Goal: Information Seeking & Learning: Learn about a topic

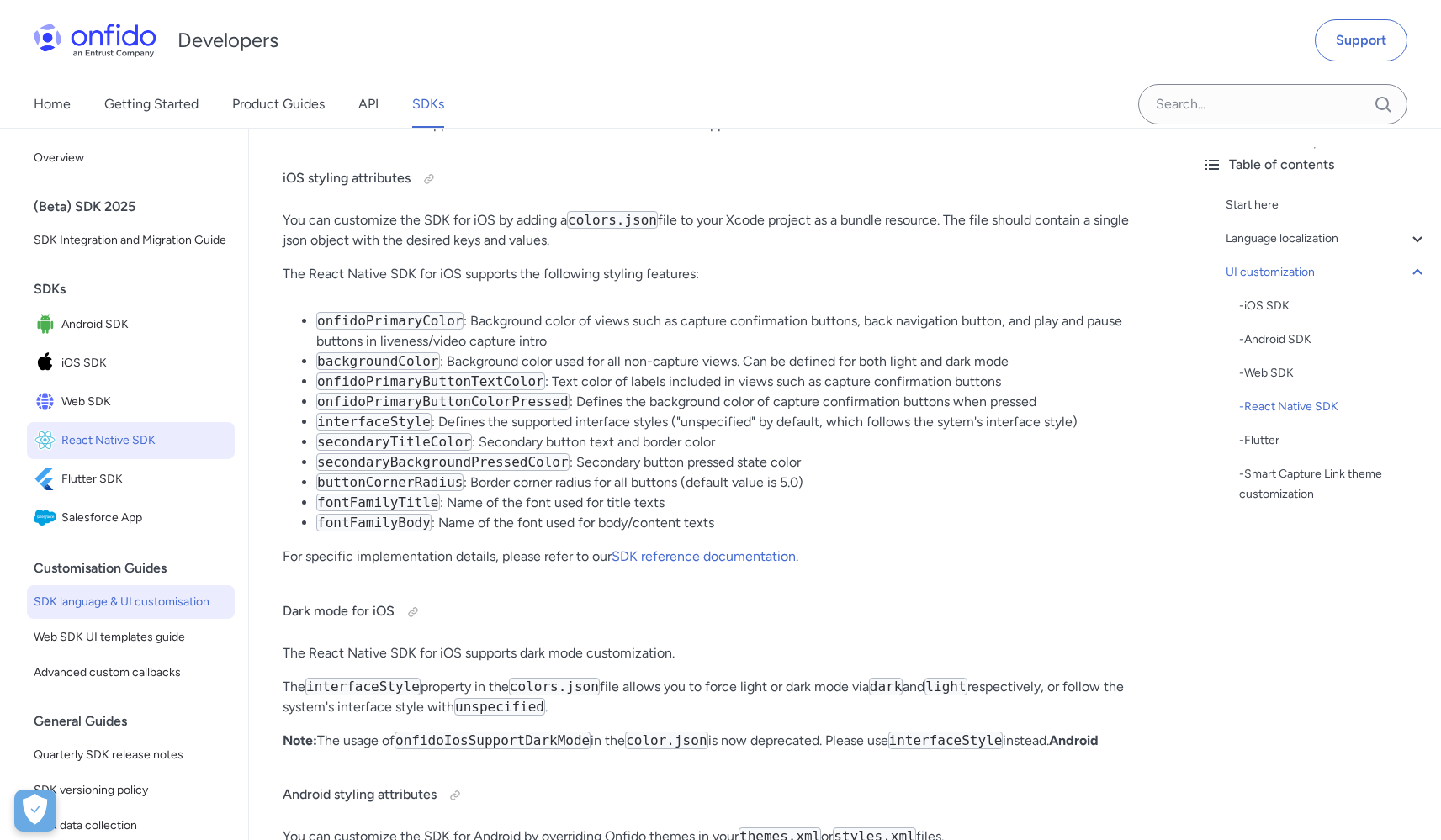
click at [117, 452] on span "React Native SDK" at bounding box center [145, 441] width 166 height 24
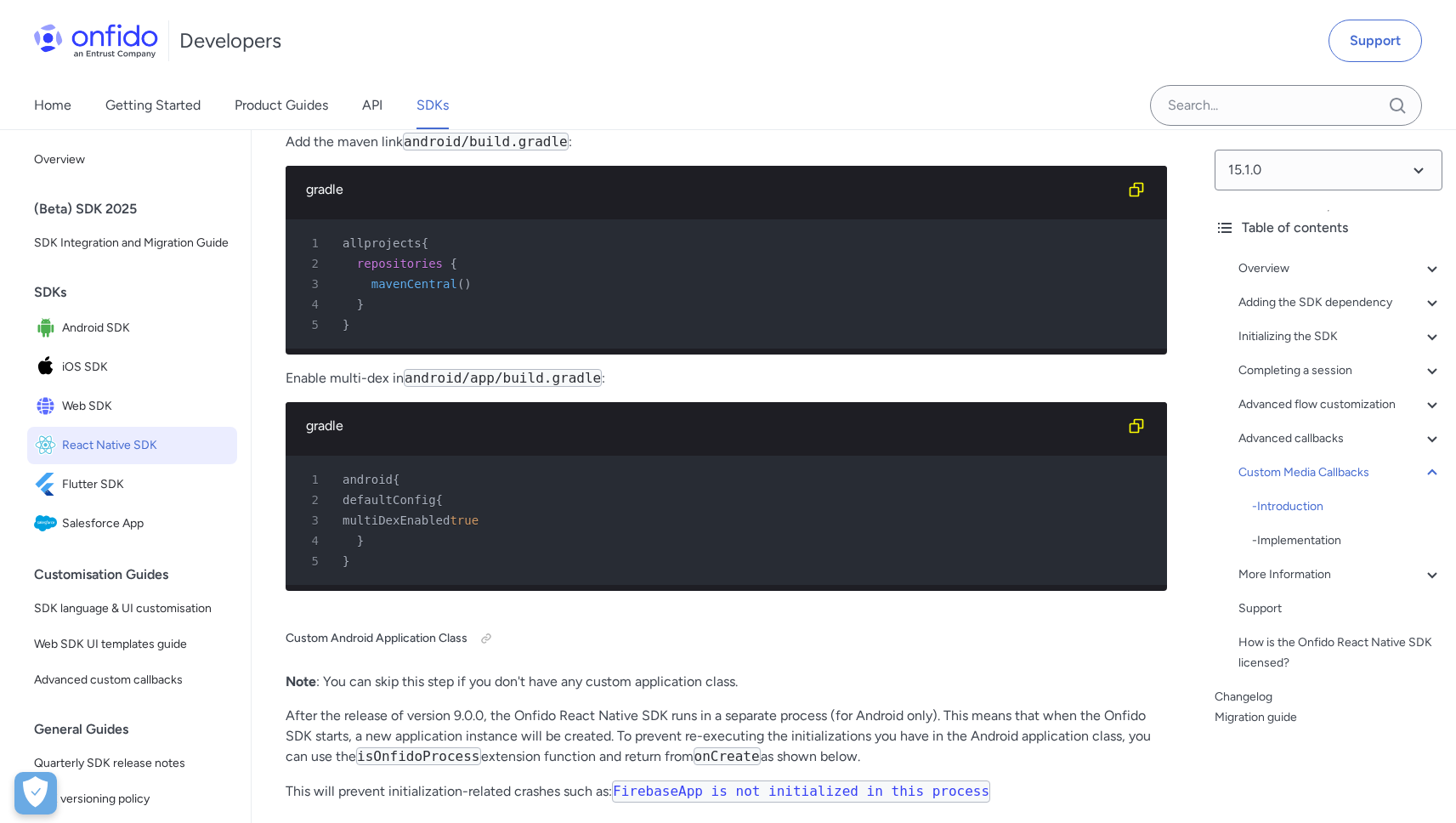
scroll to position [17977, 0]
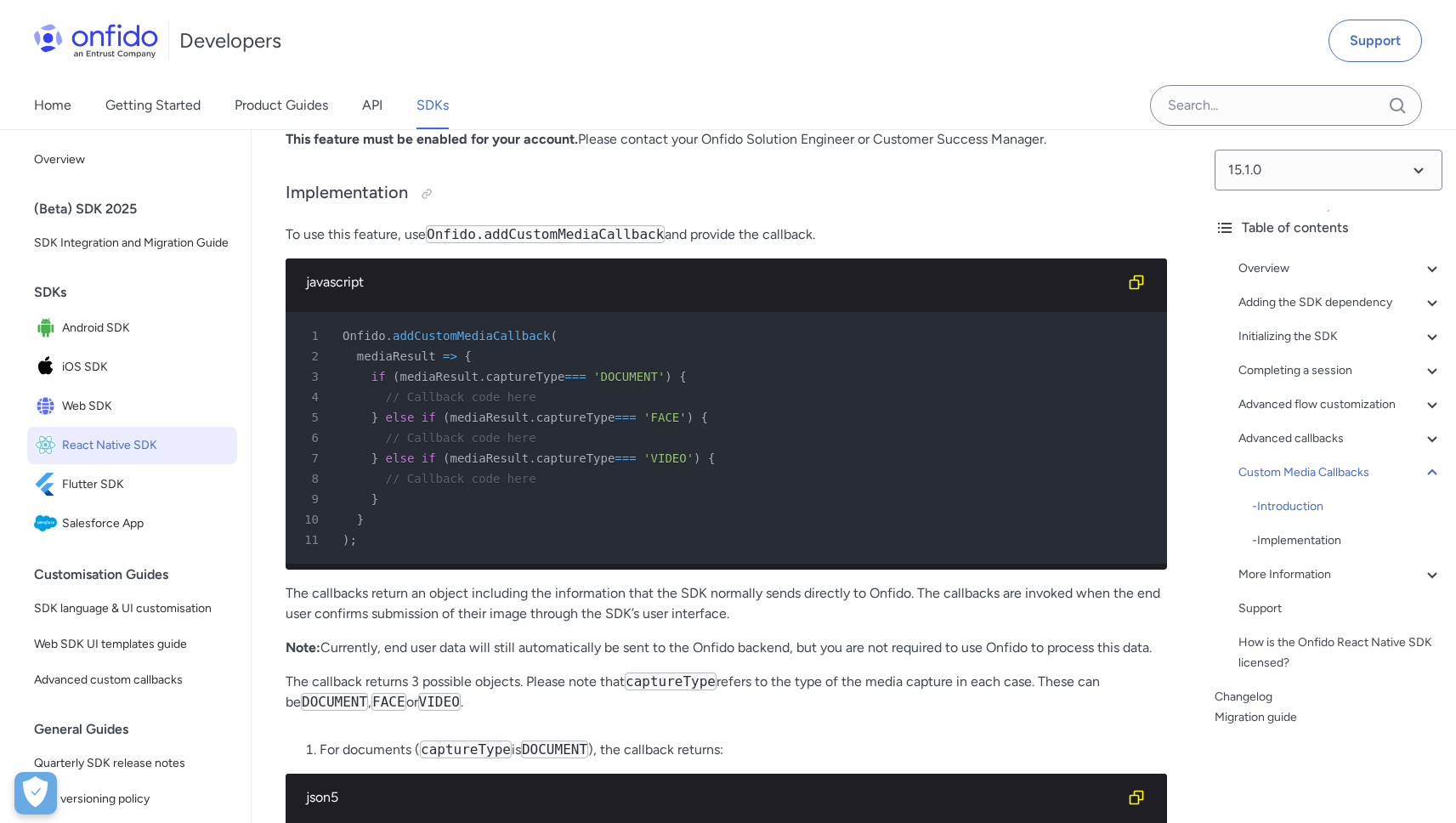
click at [765, 244] on p "To use this feature, use Onfido.addCustomMediaCallback and provide the callback." at bounding box center [726, 235] width 881 height 21
drag, startPoint x: 836, startPoint y: 407, endPoint x: 361, endPoint y: 397, distance: 475.1
click at [396, 244] on p "To use this feature, use Onfido.addCustomMediaCallback and provide the callback." at bounding box center [726, 235] width 881 height 21
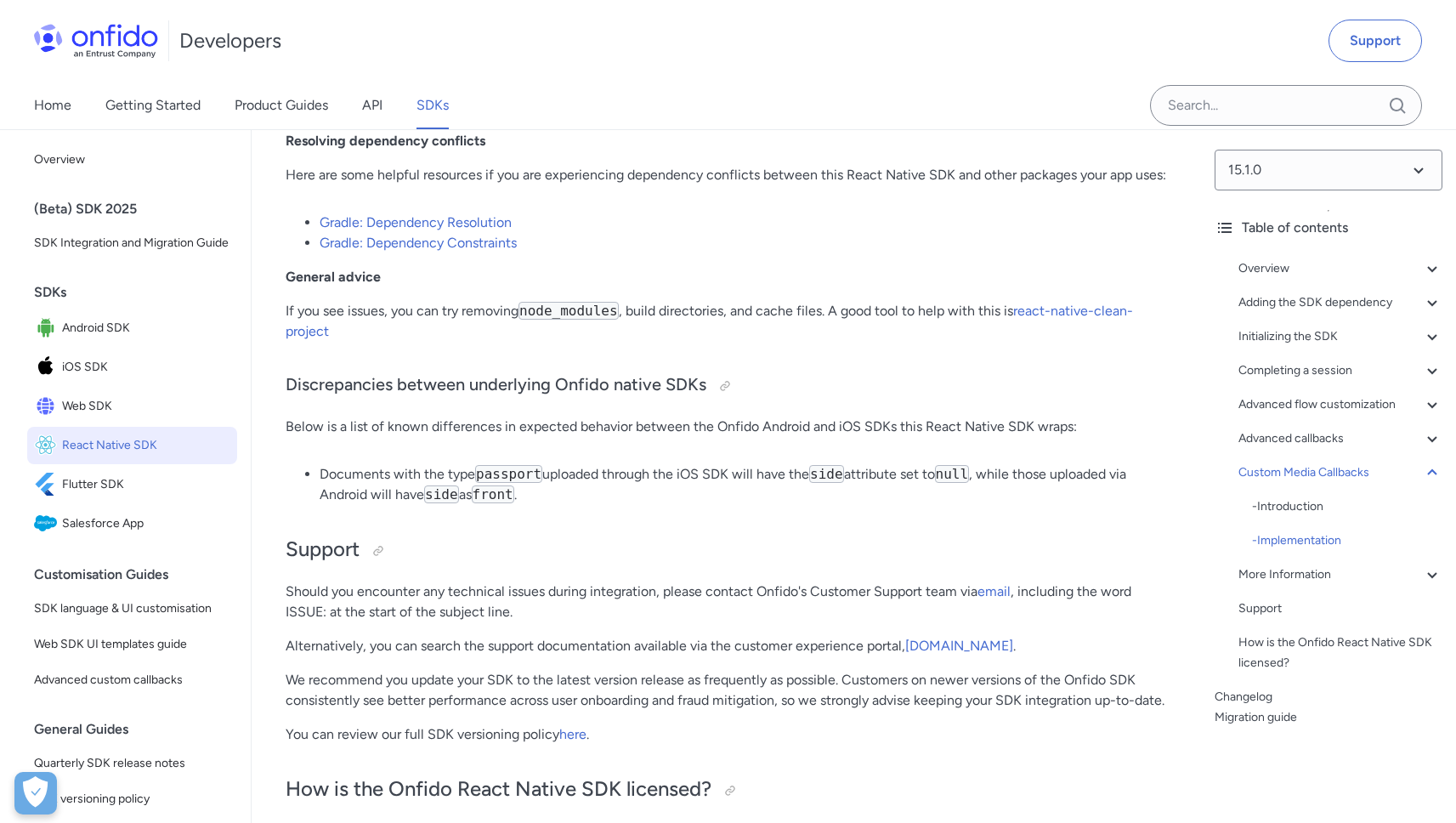
scroll to position [19869, 0]
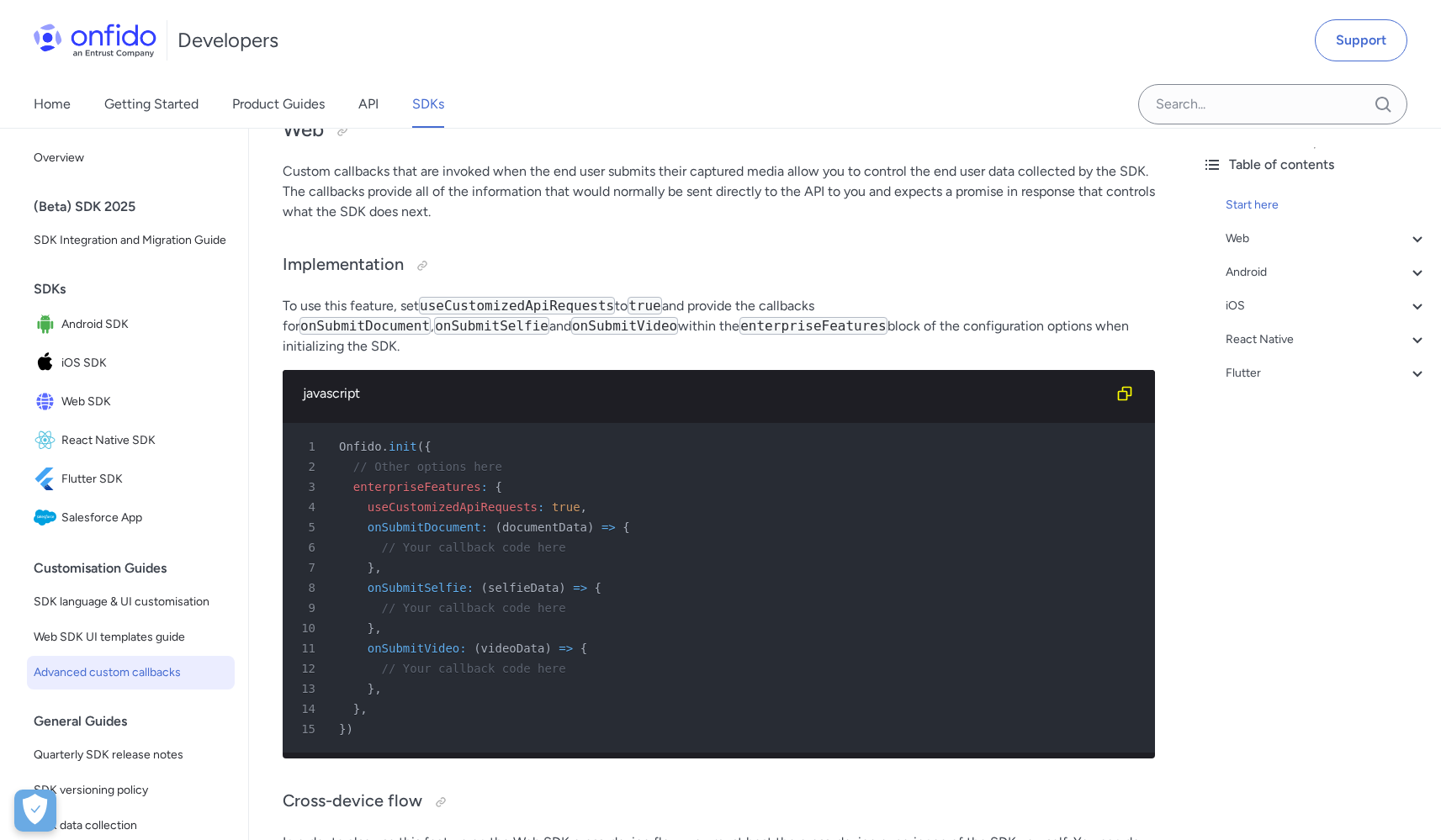
scroll to position [506, 0]
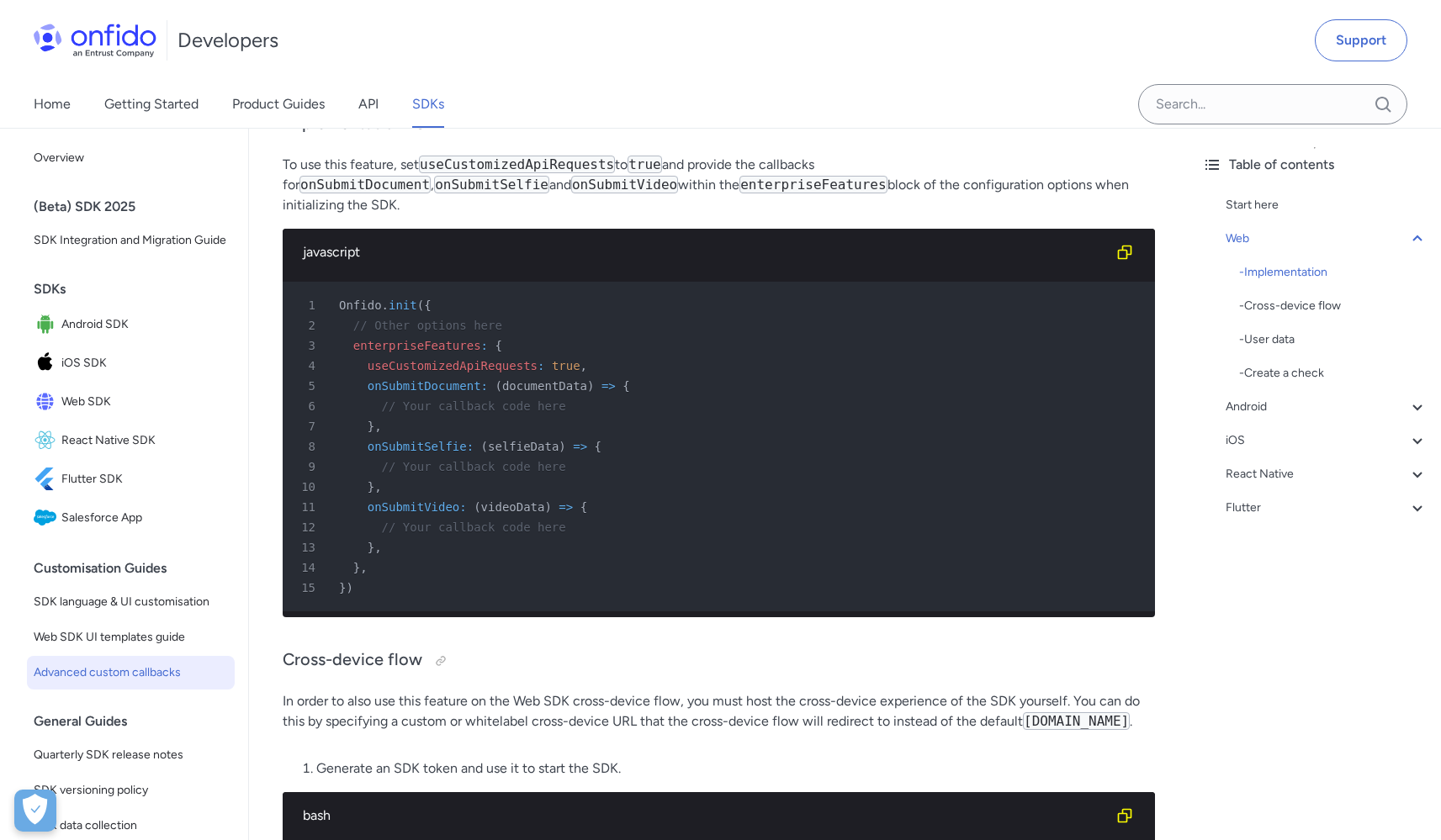
click at [439, 339] on span "enterpriseFeatures" at bounding box center [417, 345] width 127 height 14
click at [438, 339] on span "enterpriseFeatures" at bounding box center [417, 345] width 127 height 14
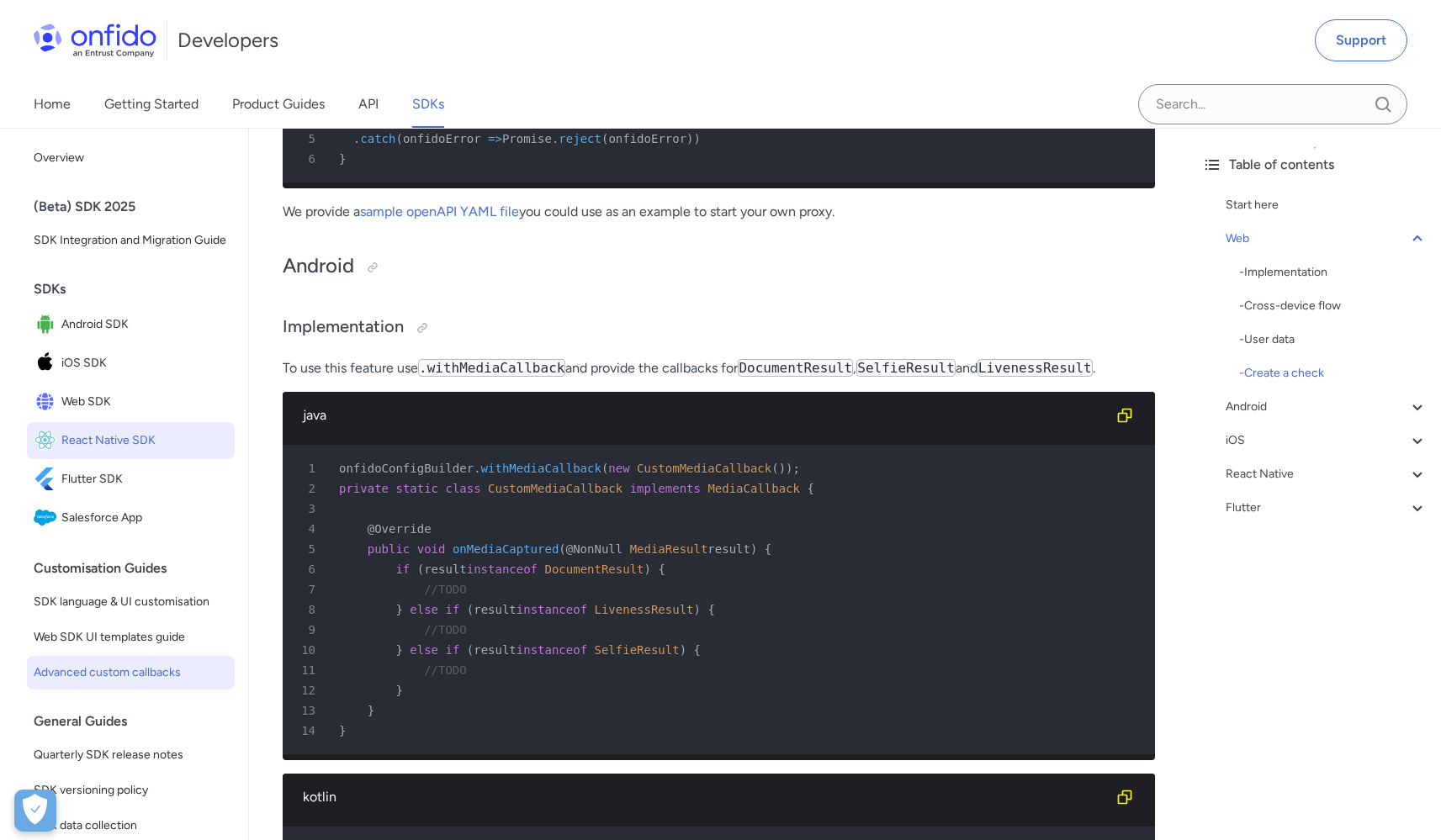
scroll to position [3811, 0]
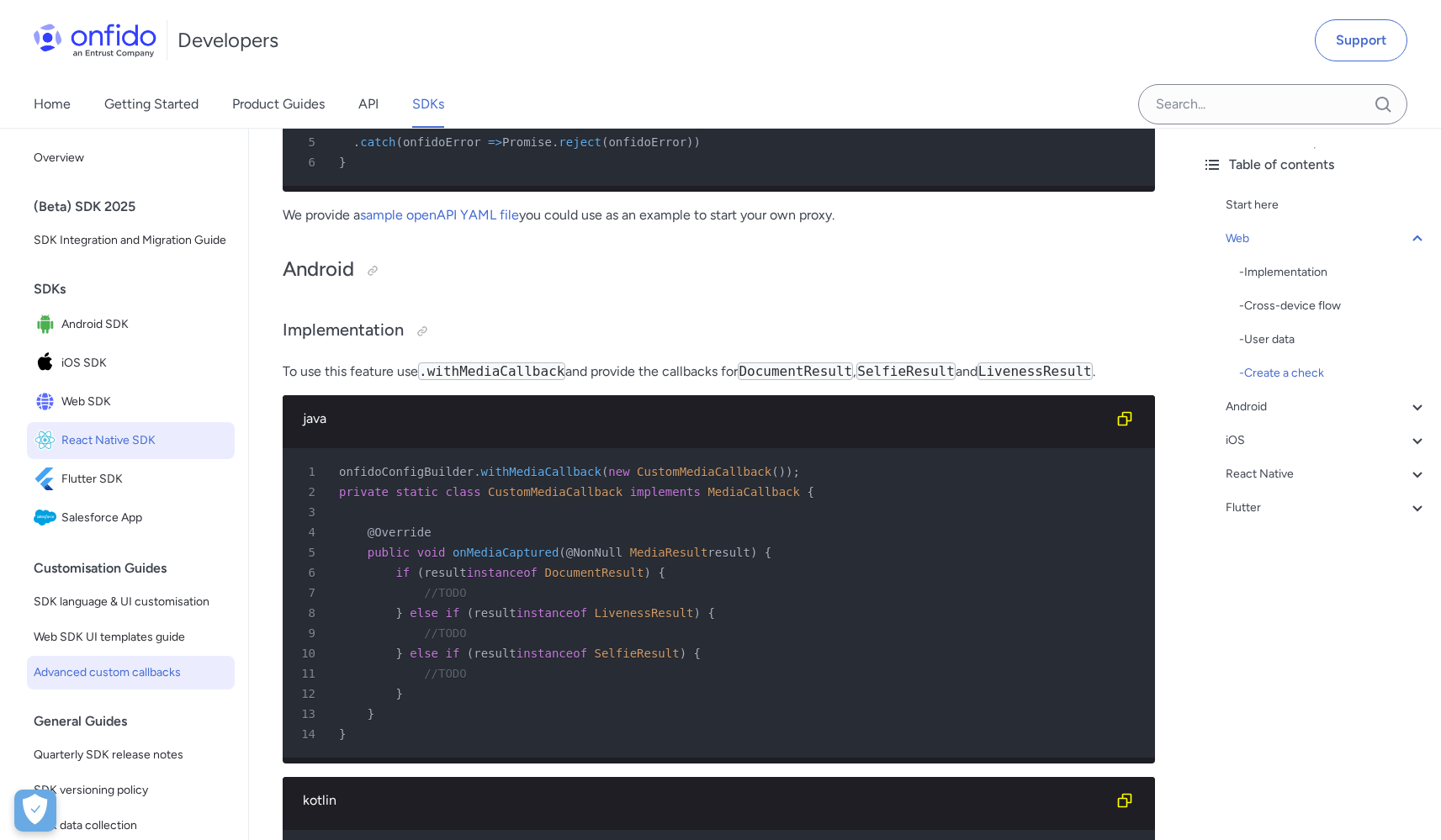
click at [113, 452] on span "React Native SDK" at bounding box center [145, 441] width 166 height 24
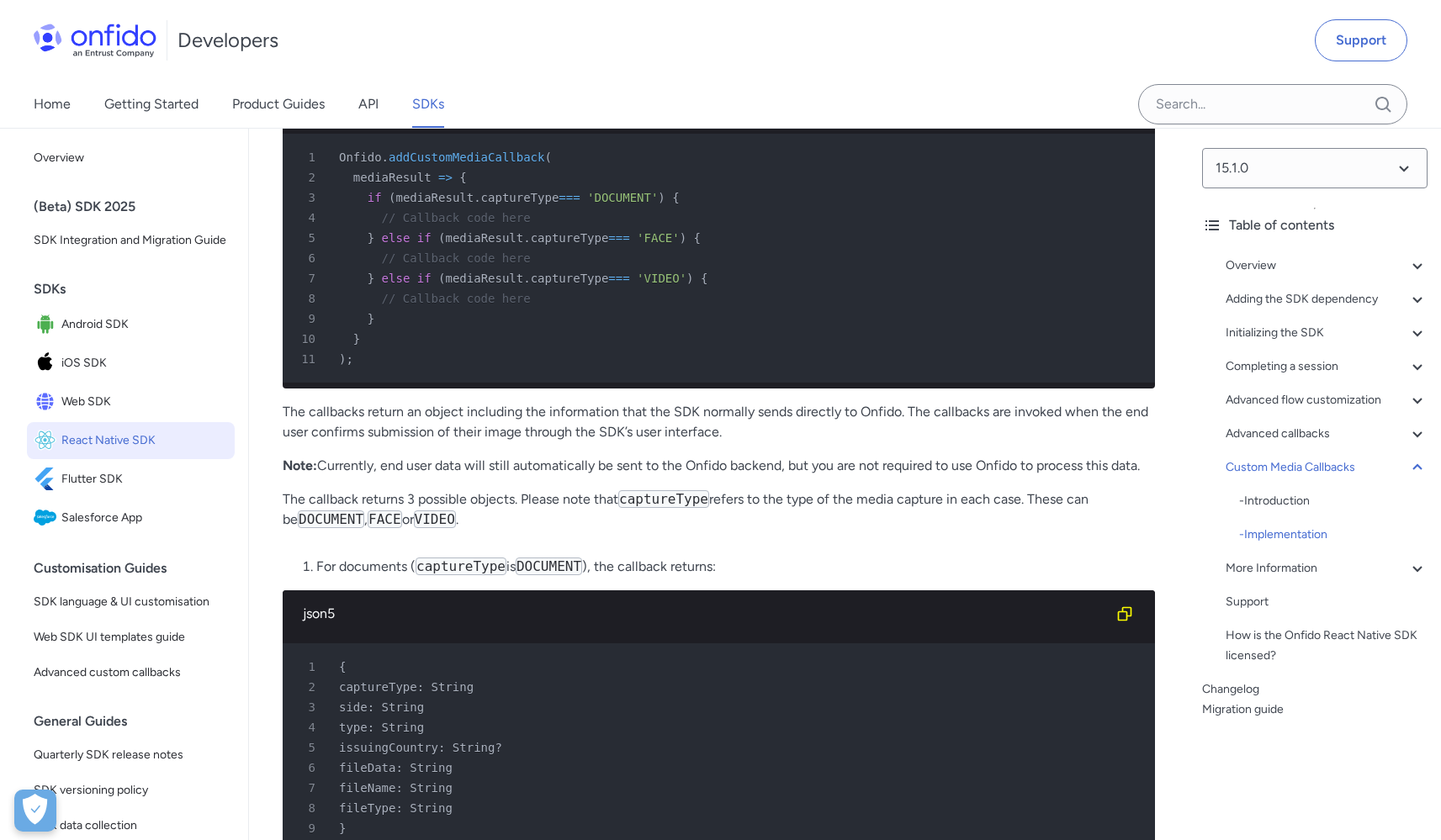
scroll to position [17777, 0]
